Goal: Task Accomplishment & Management: Manage account settings

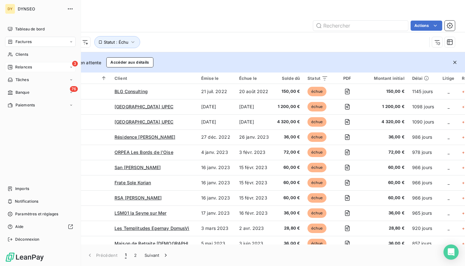
click at [29, 65] on span "Relances" at bounding box center [23, 67] width 17 height 6
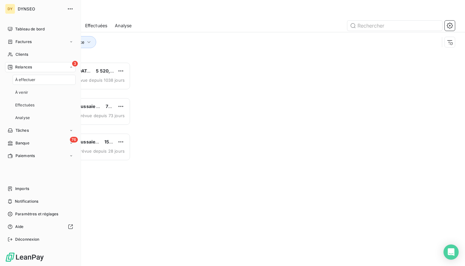
scroll to position [204, 101]
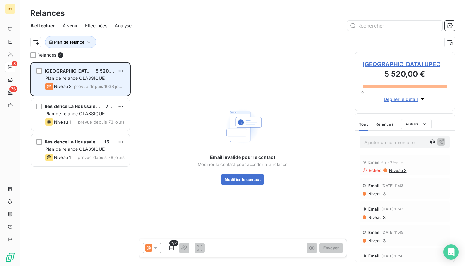
click at [96, 76] on span "Plan de relance CLASSIQUE" at bounding box center [74, 77] width 59 height 5
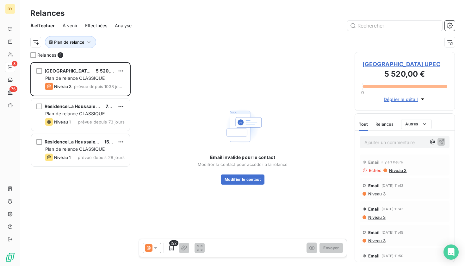
click at [385, 63] on span "[GEOGRAPHIC_DATA] UPEC" at bounding box center [405, 64] width 85 height 9
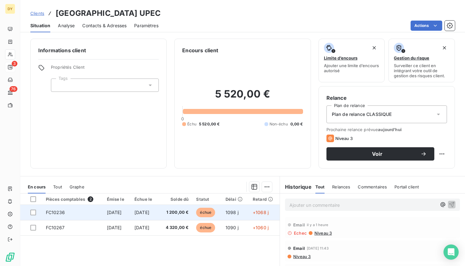
click at [189, 211] on span "1 200,00 €" at bounding box center [176, 212] width 26 height 6
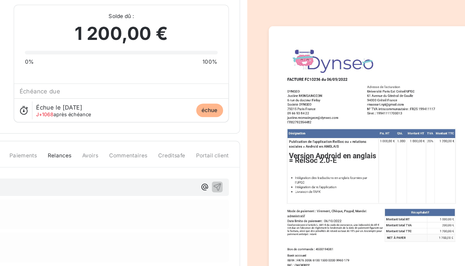
drag, startPoint x: 270, startPoint y: 72, endPoint x: 275, endPoint y: 71, distance: 4.8
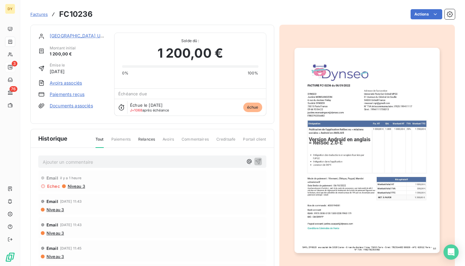
click at [74, 34] on link "[GEOGRAPHIC_DATA] UPEC" at bounding box center [79, 35] width 59 height 5
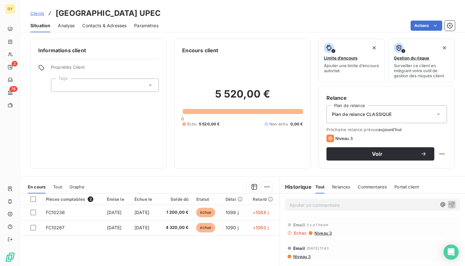
click at [110, 22] on div "Contacts & Adresses" at bounding box center [104, 25] width 44 height 13
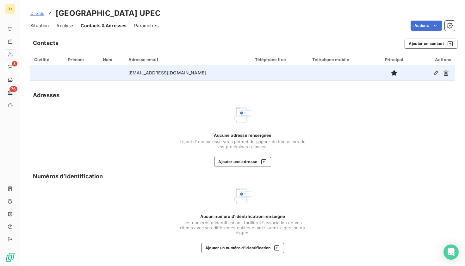
click at [176, 73] on td "[EMAIL_ADDRESS][DOMAIN_NAME]" at bounding box center [188, 72] width 127 height 15
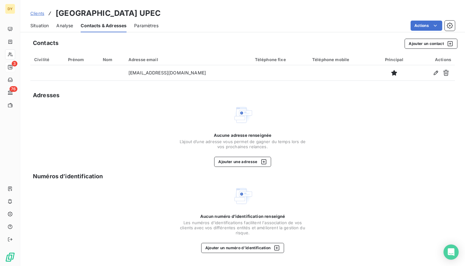
click at [251, 80] on div "Contacts Ajouter un contact Civilité Prénom Nom Adresse email Téléphone fixe Té…" at bounding box center [242, 150] width 445 height 231
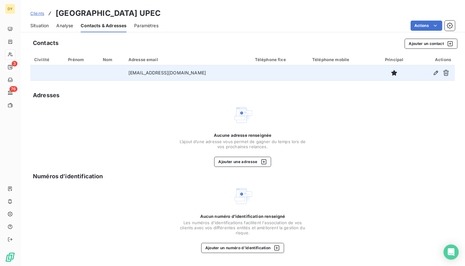
click at [251, 69] on td at bounding box center [279, 72] width 57 height 15
click at [438, 73] on icon "button" at bounding box center [436, 73] width 6 height 6
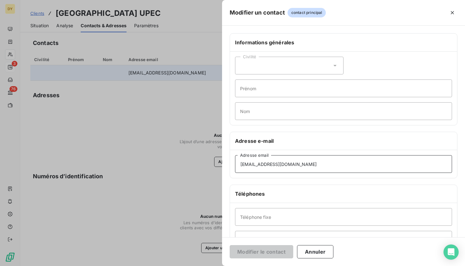
drag, startPoint x: 319, startPoint y: 162, endPoint x: 202, endPoint y: 161, distance: 117.4
paste input "[EMAIL_ADDRESS][DOMAIN_NAME]"
drag, startPoint x: 307, startPoint y: 163, endPoint x: 293, endPoint y: 163, distance: 14.9
click at [293, 163] on input "[EMAIL_ADDRESS]" at bounding box center [343, 164] width 217 height 18
type input "[EMAIL_ADDRESS][DOMAIN_NAME]"
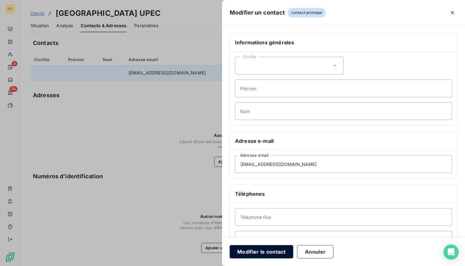
click at [280, 253] on button "Modifier le contact" at bounding box center [262, 251] width 64 height 13
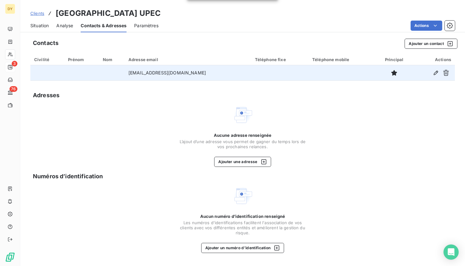
click at [41, 28] on span "Situation" at bounding box center [39, 25] width 18 height 6
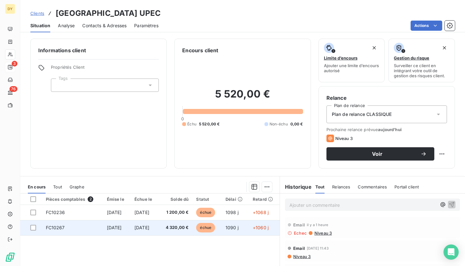
click at [159, 230] on td "[DATE]" at bounding box center [145, 227] width 28 height 15
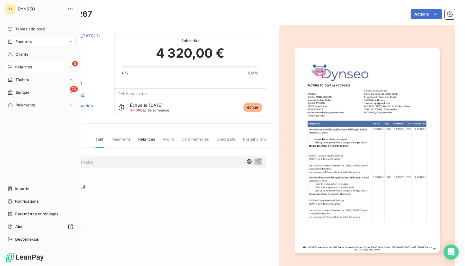
click at [23, 65] on span "Relances" at bounding box center [23, 67] width 17 height 6
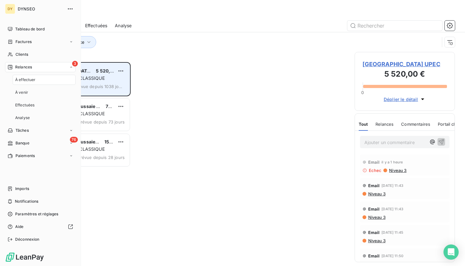
scroll to position [204, 101]
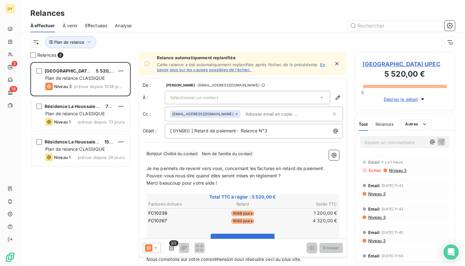
click at [287, 94] on div "Sélectionner un contact" at bounding box center [247, 97] width 165 height 13
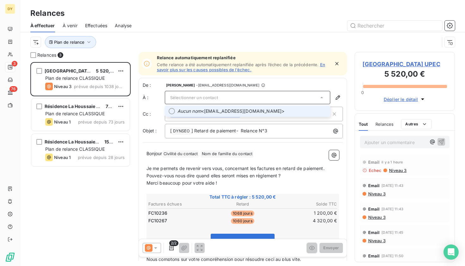
click at [173, 110] on div at bounding box center [172, 111] width 6 height 6
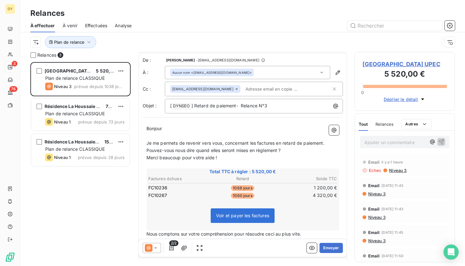
scroll to position [37, 0]
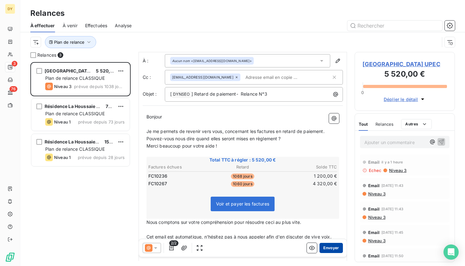
click at [330, 246] on button "Envoyer" at bounding box center [330, 248] width 23 height 10
